Goal: Task Accomplishment & Management: Use online tool/utility

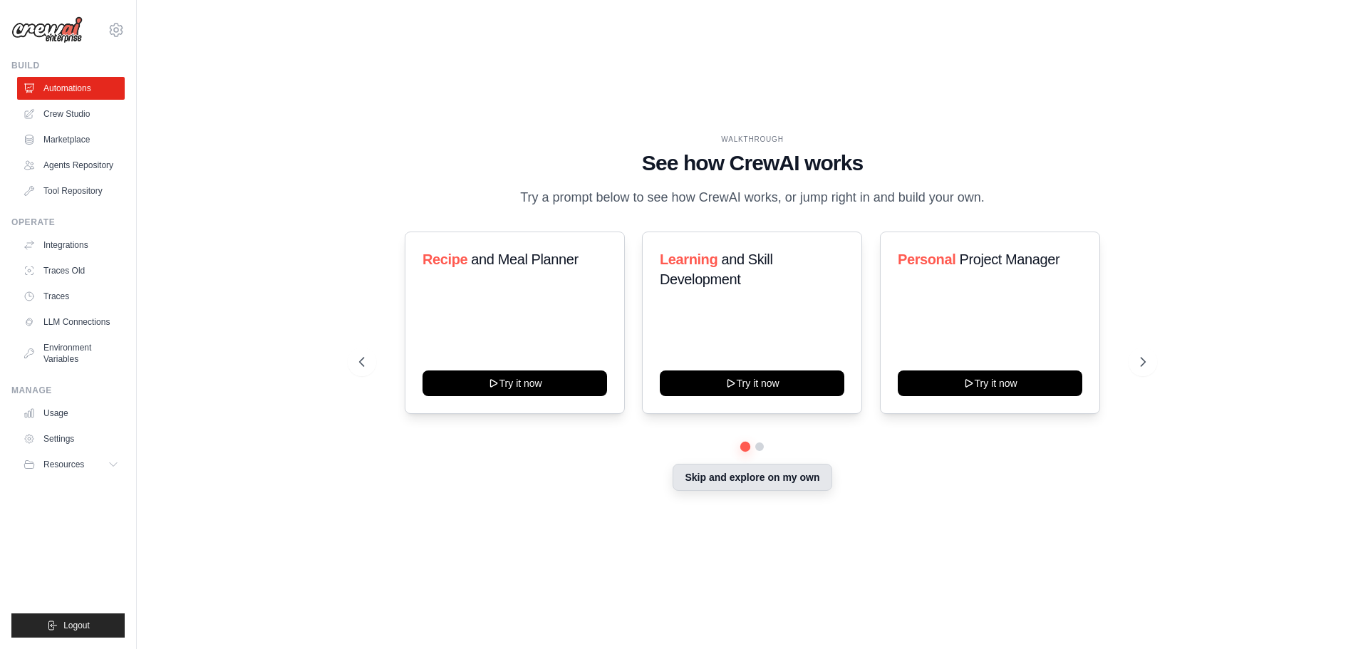
click at [724, 488] on button "Skip and explore on my own" at bounding box center [751, 477] width 159 height 27
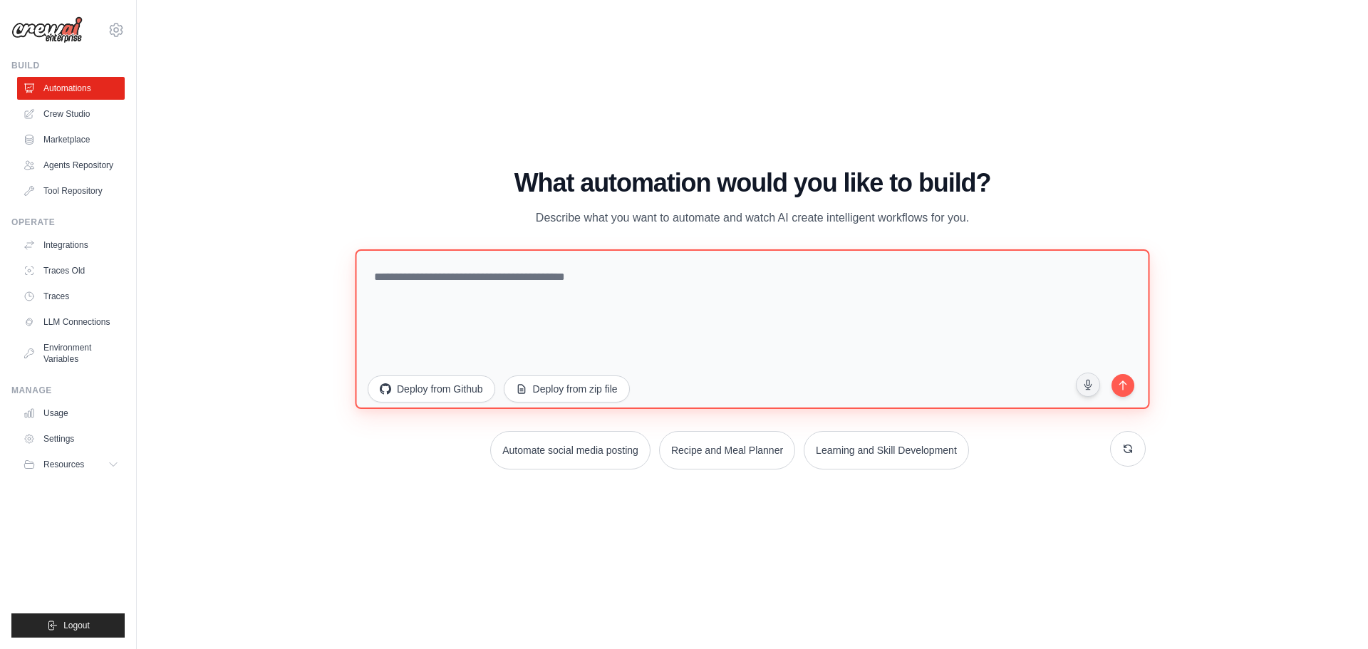
click at [453, 276] on textarea at bounding box center [752, 329] width 794 height 160
drag, startPoint x: 488, startPoint y: 276, endPoint x: 452, endPoint y: 276, distance: 35.6
click at [452, 276] on textarea at bounding box center [752, 329] width 794 height 160
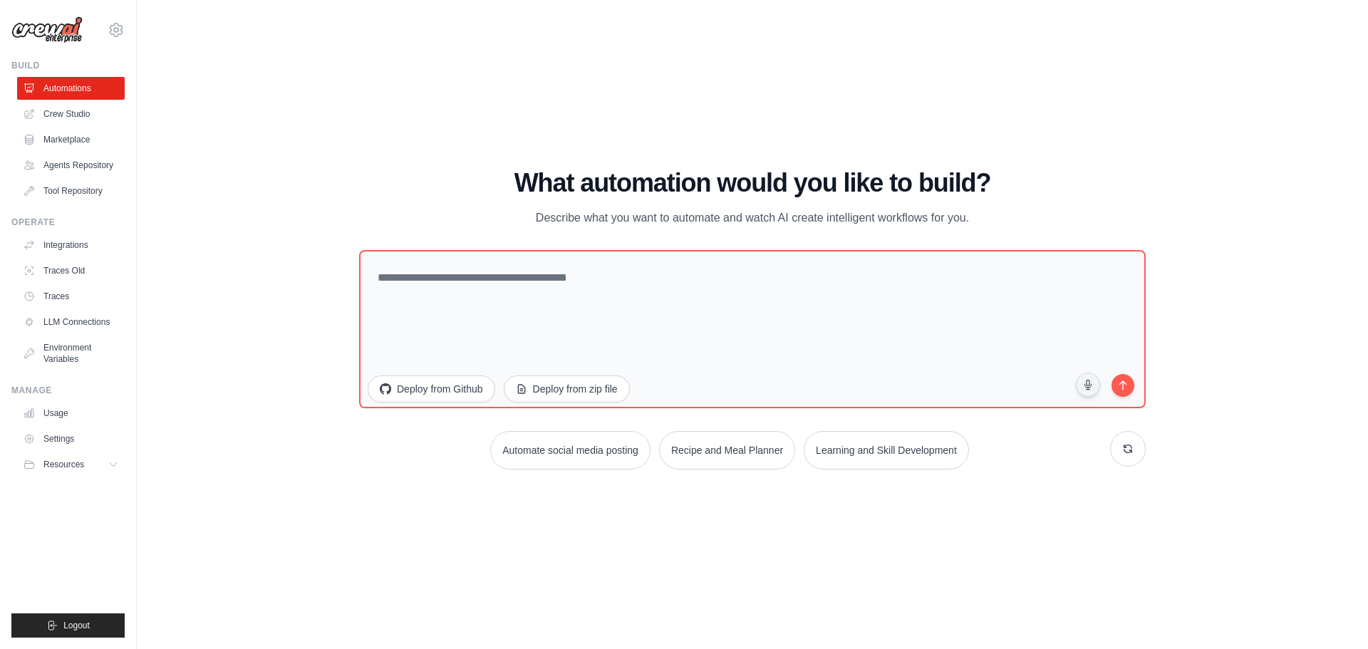
click at [414, 502] on div "WALKTHROUGH See how [PERSON_NAME] works Try a prompt below to see how [PERSON_N…" at bounding box center [752, 324] width 1185 height 620
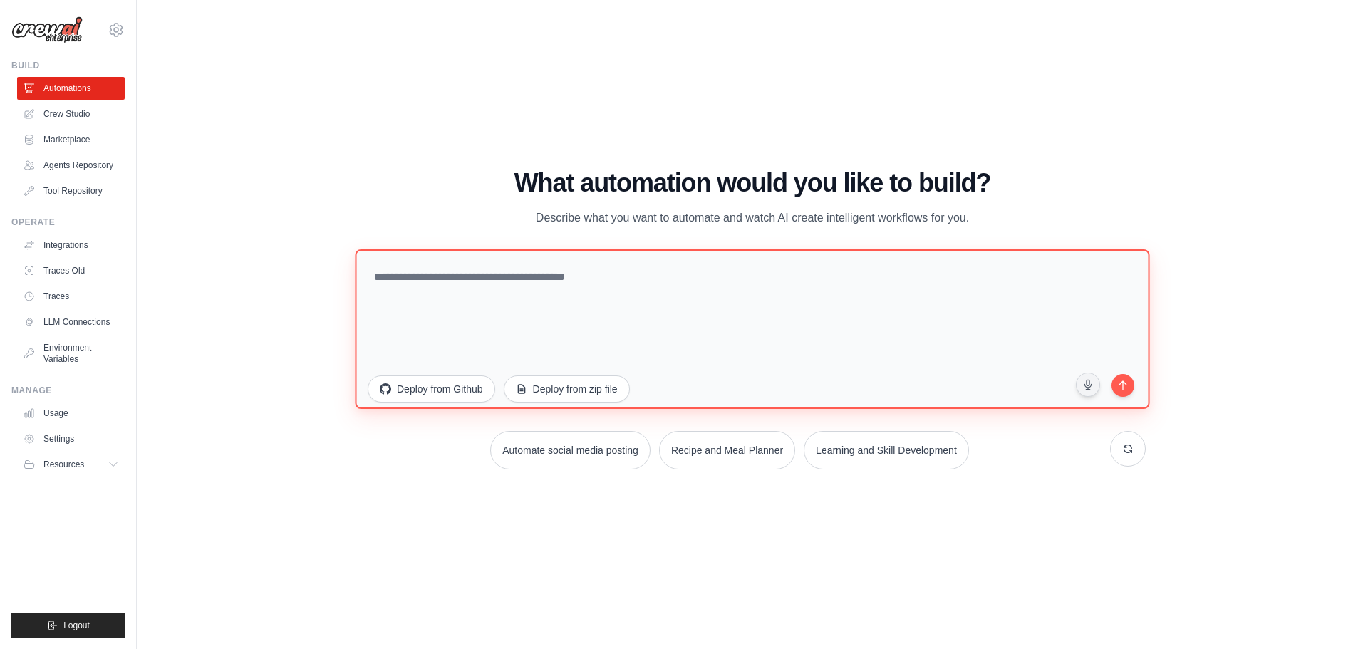
click at [450, 286] on textarea at bounding box center [752, 329] width 794 height 160
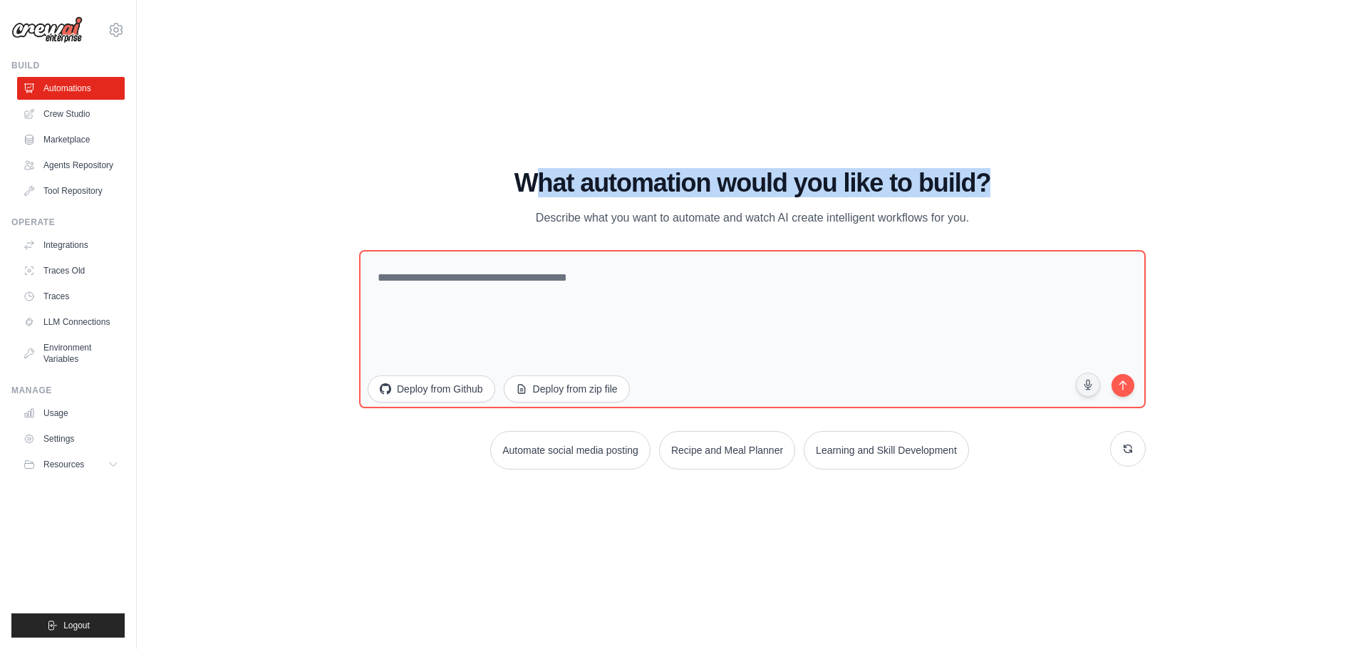
drag, startPoint x: 526, startPoint y: 170, endPoint x: 1010, endPoint y: 169, distance: 483.7
click at [1010, 169] on h1 "What automation would you like to build?" at bounding box center [752, 183] width 786 height 28
click at [1011, 168] on div "WALKTHROUGH See how [PERSON_NAME] works Try a prompt below to see how [PERSON_N…" at bounding box center [752, 324] width 1185 height 620
click at [1024, 174] on h1 "What automation would you like to build?" at bounding box center [752, 183] width 786 height 28
drag, startPoint x: 1021, startPoint y: 172, endPoint x: 912, endPoint y: 176, distance: 108.3
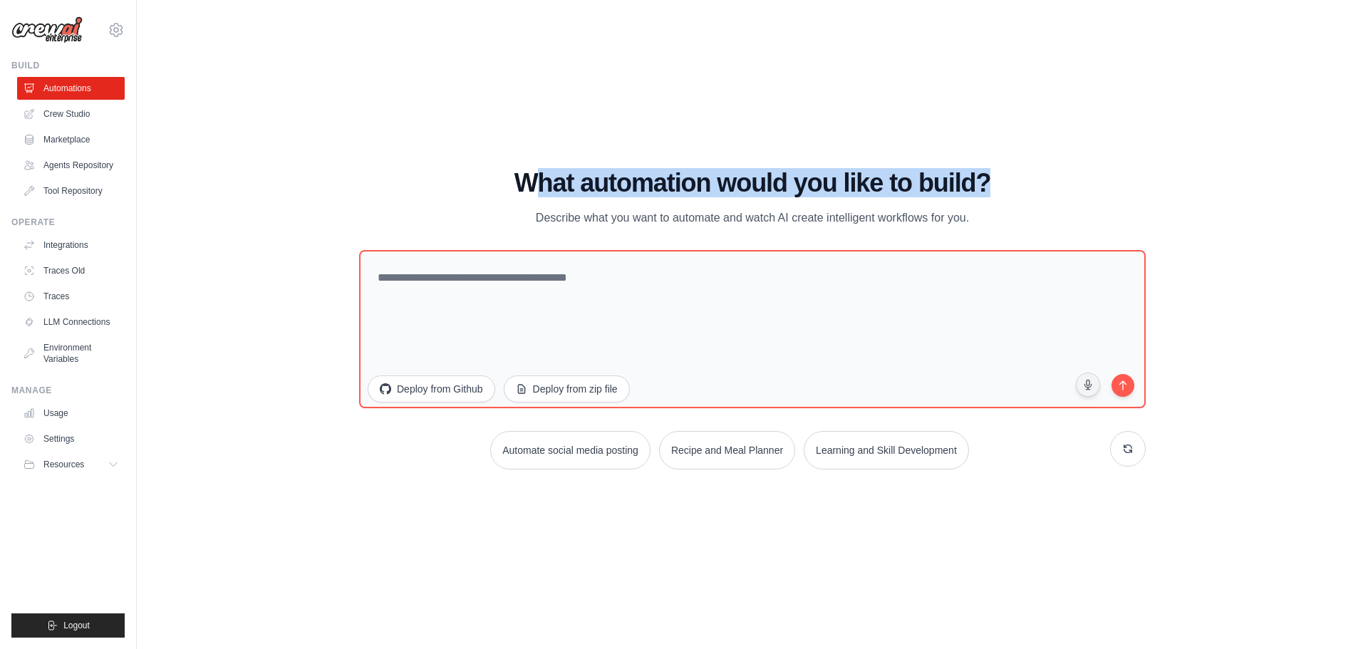
click at [1020, 172] on h1 "What automation would you like to build?" at bounding box center [752, 183] width 786 height 28
drag, startPoint x: 498, startPoint y: 174, endPoint x: 984, endPoint y: 174, distance: 485.8
click at [984, 174] on h1 "What automation would you like to build?" at bounding box center [752, 183] width 786 height 28
click at [984, 172] on h1 "What automation would you like to build?" at bounding box center [752, 183] width 786 height 28
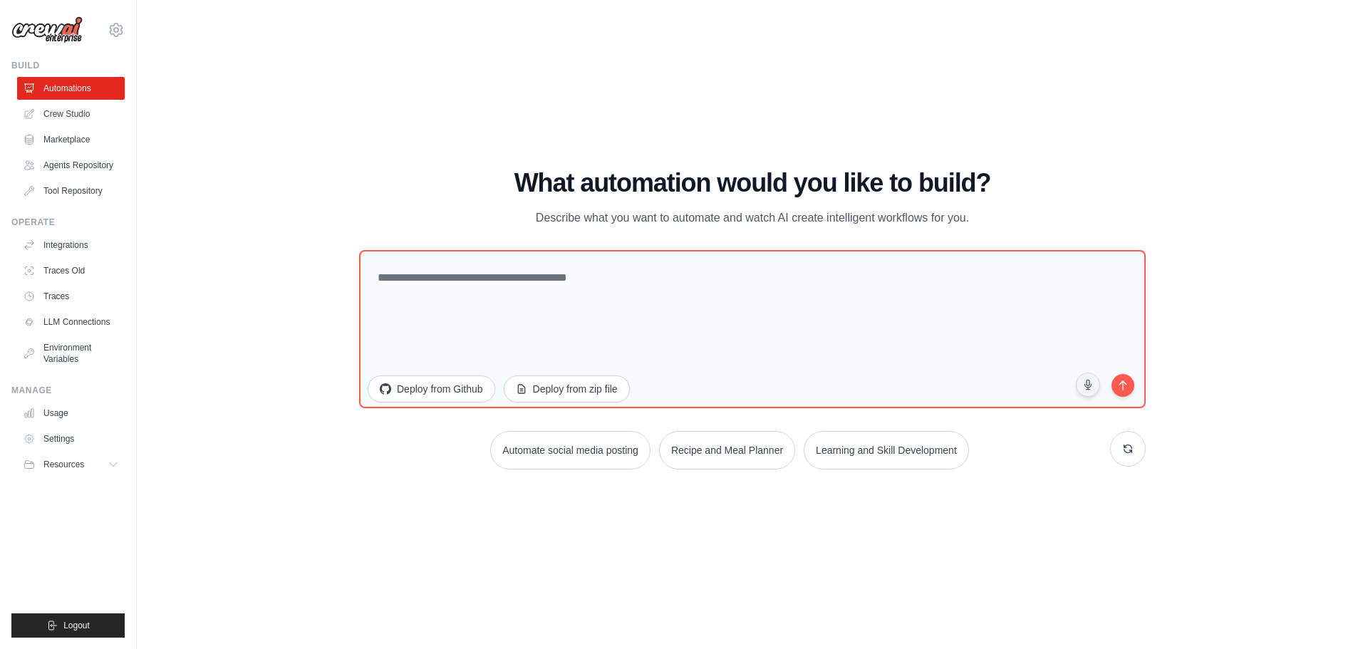
drag, startPoint x: 994, startPoint y: 167, endPoint x: 961, endPoint y: 170, distance: 32.9
click at [961, 170] on h1 "What automation would you like to build?" at bounding box center [752, 183] width 786 height 28
click at [962, 169] on h1 "What automation would you like to build?" at bounding box center [752, 183] width 786 height 28
click at [828, 163] on div "WALKTHROUGH See how [PERSON_NAME] works Try a prompt below to see how [PERSON_N…" at bounding box center [752, 324] width 1185 height 620
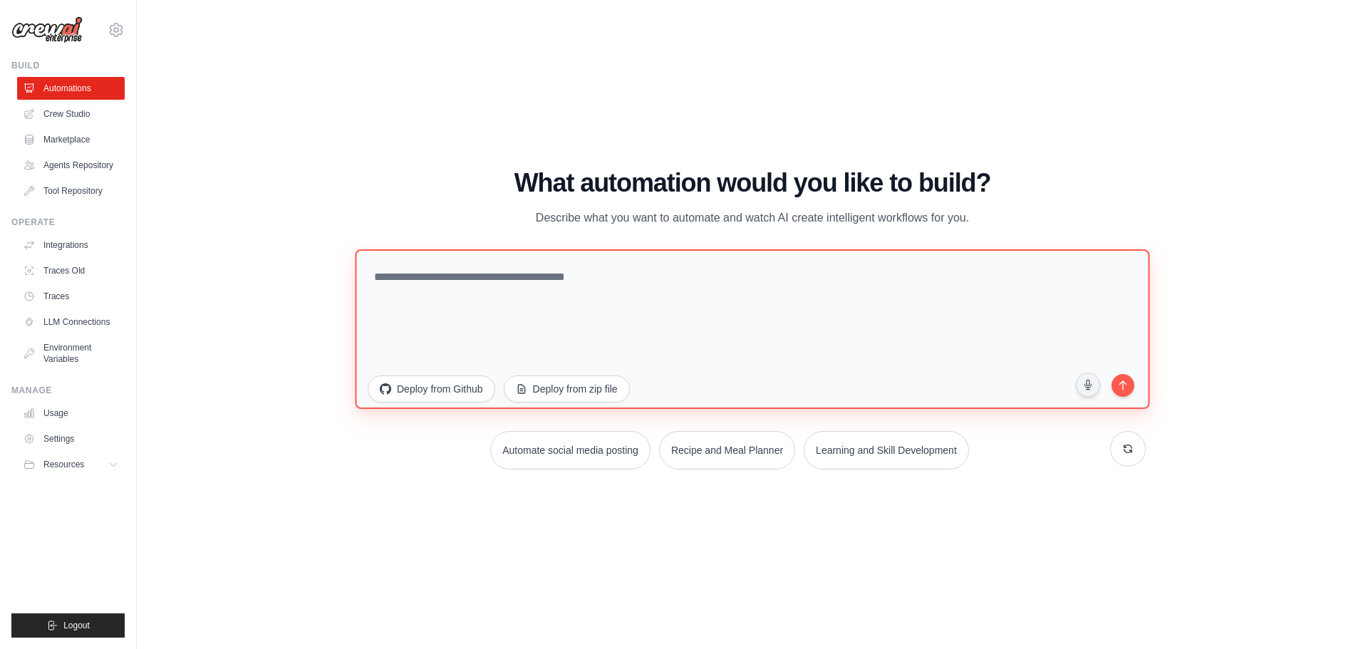
drag, startPoint x: 400, startPoint y: 267, endPoint x: 425, endPoint y: 272, distance: 25.4
click at [417, 271] on textarea at bounding box center [752, 329] width 794 height 160
click at [446, 271] on textarea at bounding box center [752, 329] width 794 height 160
paste textarea "**********"
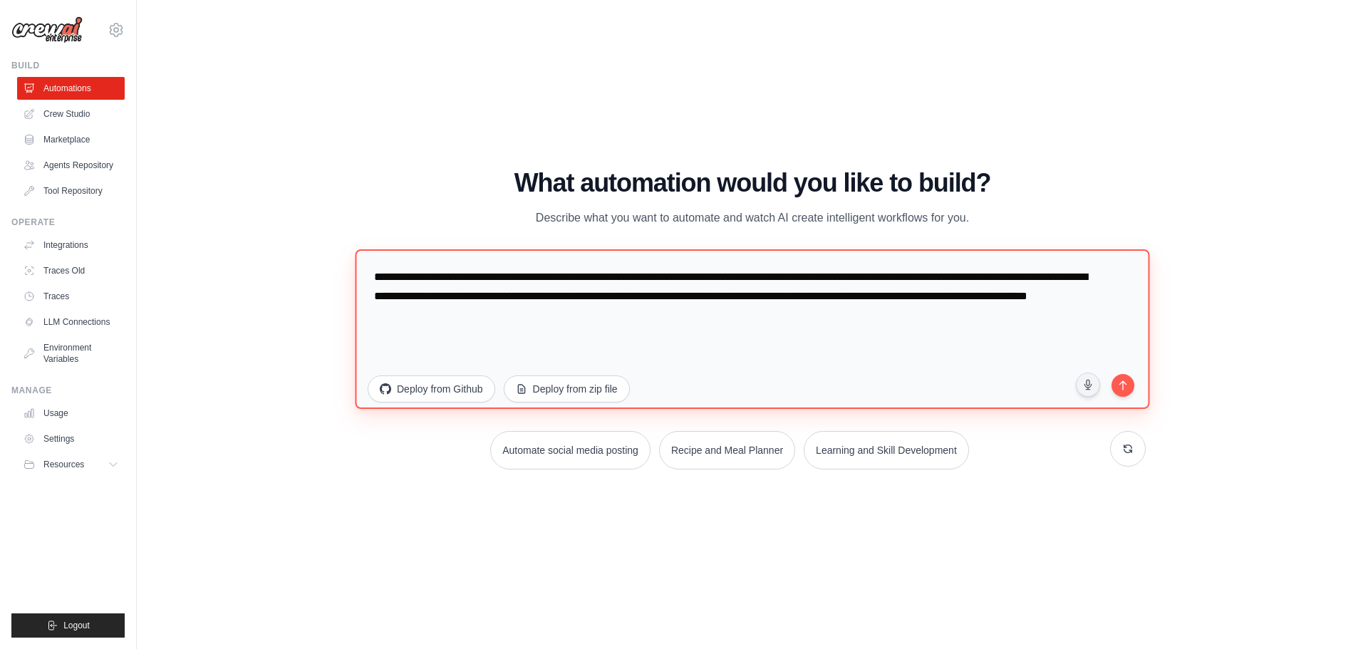
type textarea "**********"
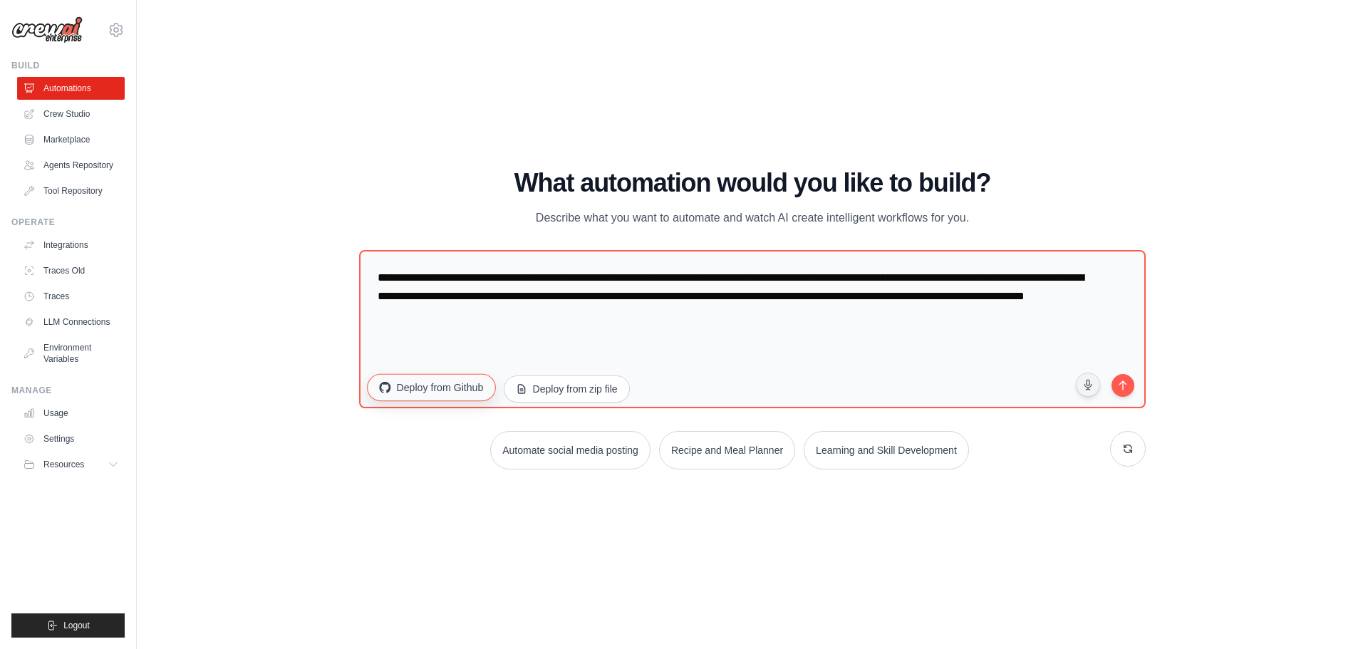
click at [474, 395] on button "Deploy from Github" at bounding box center [431, 386] width 128 height 27
click at [536, 397] on button "Deploy from zip file" at bounding box center [567, 386] width 128 height 27
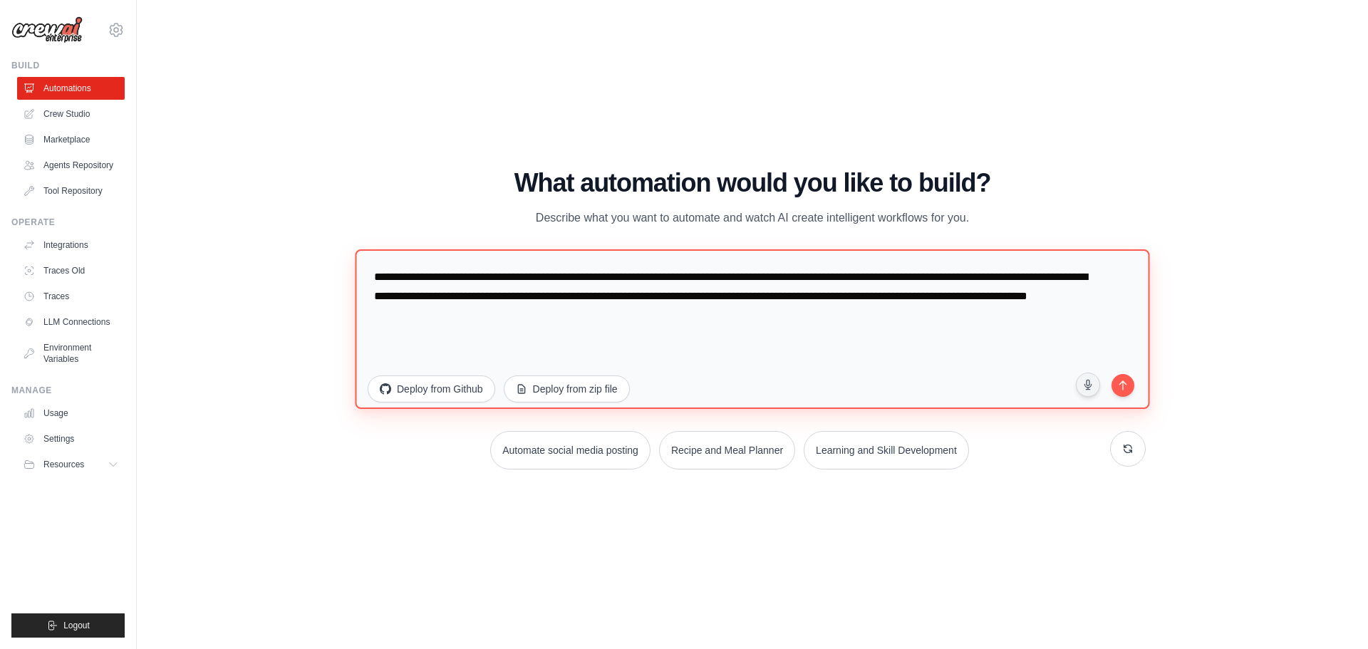
drag, startPoint x: 973, startPoint y: 342, endPoint x: 239, endPoint y: 249, distance: 740.3
click at [183, 237] on div "WALKTHROUGH See how [PERSON_NAME] works Try a prompt below to see how [PERSON_N…" at bounding box center [752, 324] width 1185 height 620
